Goal: Transaction & Acquisition: Download file/media

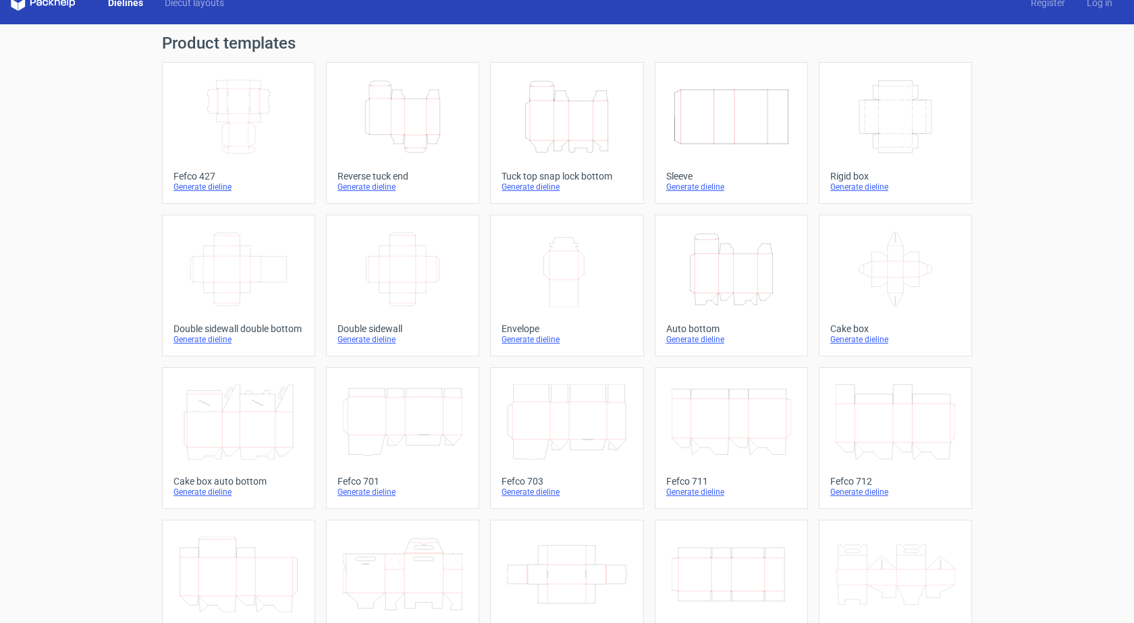
scroll to position [18, 0]
click at [552, 145] on icon "Height Depth Width" at bounding box center [567, 118] width 120 height 76
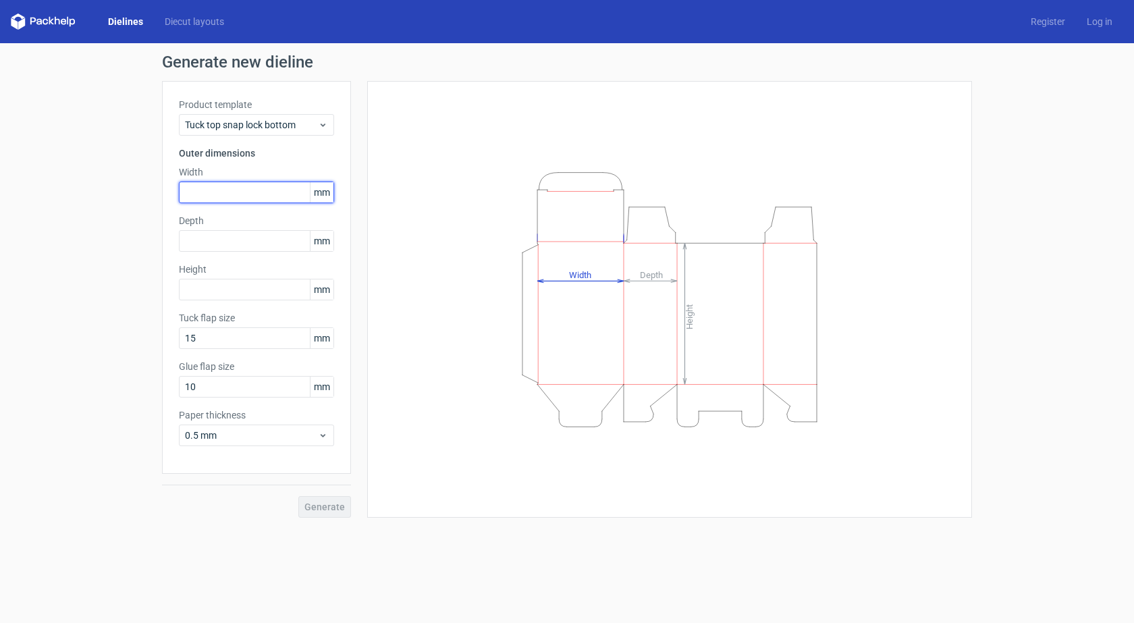
click at [269, 192] on input "text" at bounding box center [256, 193] width 155 height 22
type input "228"
drag, startPoint x: 207, startPoint y: 245, endPoint x: 105, endPoint y: 240, distance: 102.1
click at [105, 240] on div "Generate new dieline Product template Tuck top snap lock bottom Outer dimension…" at bounding box center [567, 285] width 1134 height 485
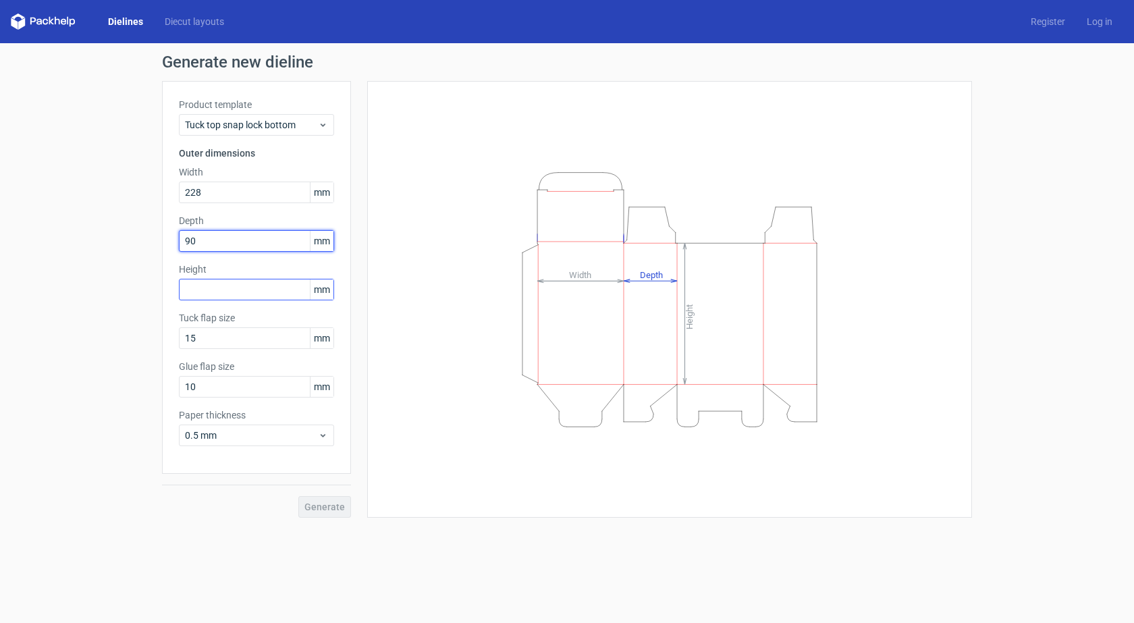
type input "90"
click at [192, 298] on input "text" at bounding box center [256, 290] width 155 height 22
type input "228"
click at [120, 389] on div "Generate new dieline Product template Tuck top snap lock bottom Outer dimension…" at bounding box center [567, 285] width 1134 height 485
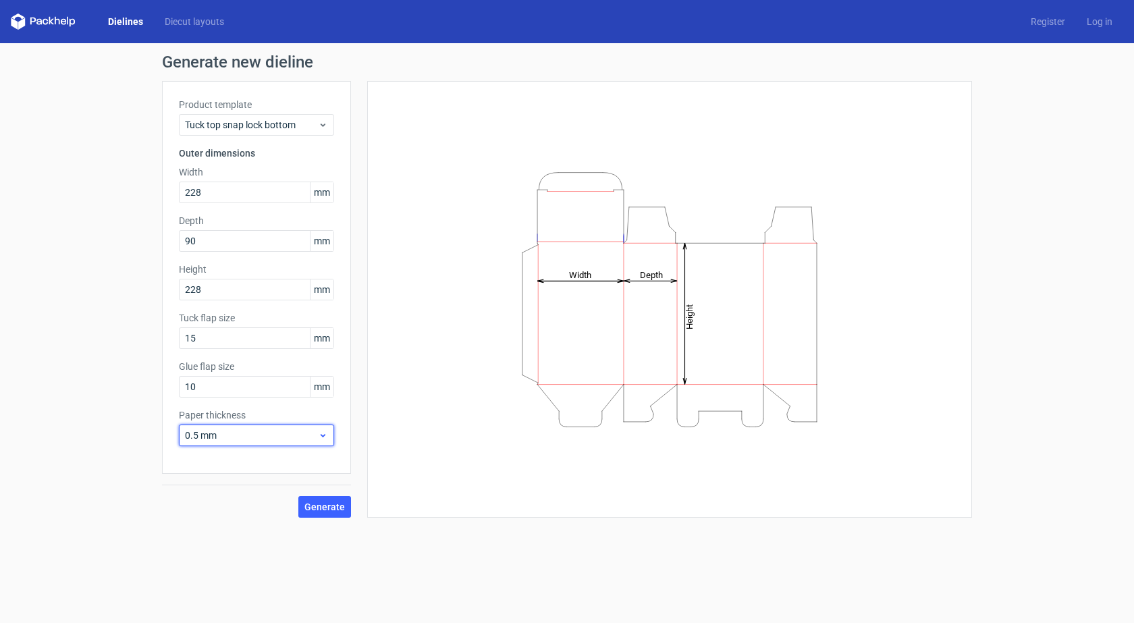
click at [232, 440] on span "0.5 mm" at bounding box center [251, 436] width 133 height 14
click at [223, 511] on div "1 mm" at bounding box center [256, 509] width 144 height 22
click at [328, 505] on span "Generate" at bounding box center [325, 506] width 41 height 9
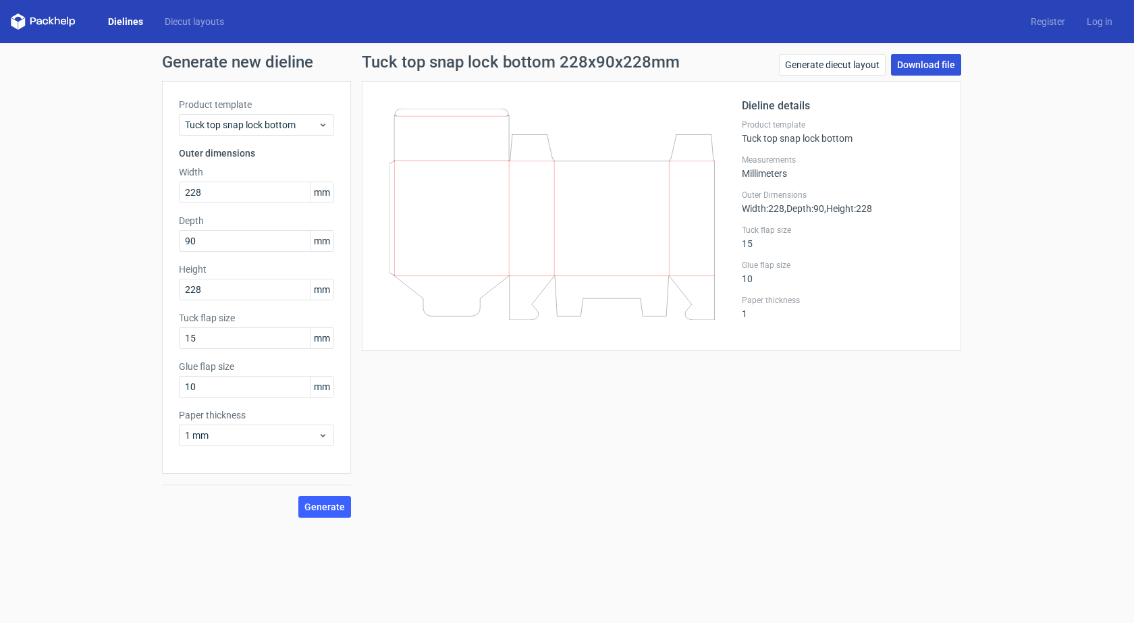
click at [930, 68] on link "Download file" at bounding box center [926, 65] width 70 height 22
drag, startPoint x: 236, startPoint y: 336, endPoint x: 138, endPoint y: 327, distance: 98.2
click at [138, 327] on div "Generate new dieline Product template Tuck top snap lock bottom Outer dimension…" at bounding box center [567, 285] width 1134 height 485
type input "25"
drag, startPoint x: 199, startPoint y: 389, endPoint x: 176, endPoint y: 387, distance: 23.0
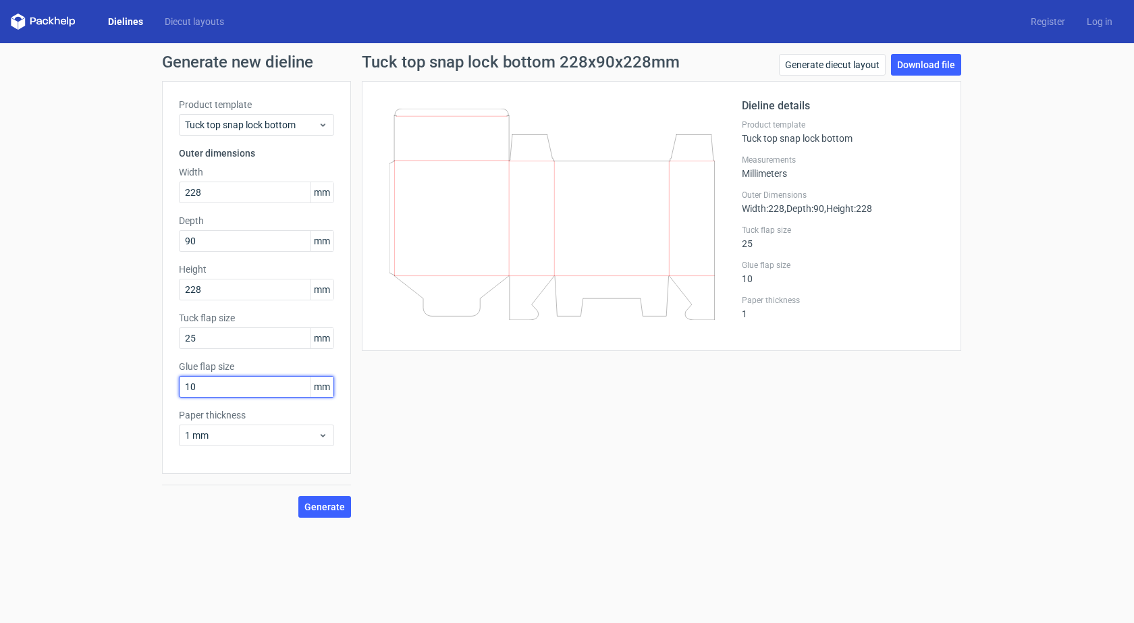
click at [176, 387] on div "Product template Tuck top snap lock bottom Outer dimensions Width 228 mm Depth …" at bounding box center [256, 277] width 189 height 393
type input "15"
click at [298, 496] on button "Generate" at bounding box center [324, 507] width 53 height 22
click at [340, 500] on button "Generate" at bounding box center [324, 507] width 53 height 22
click at [925, 65] on link "Download file" at bounding box center [926, 65] width 70 height 22
